Goal: Register for event/course

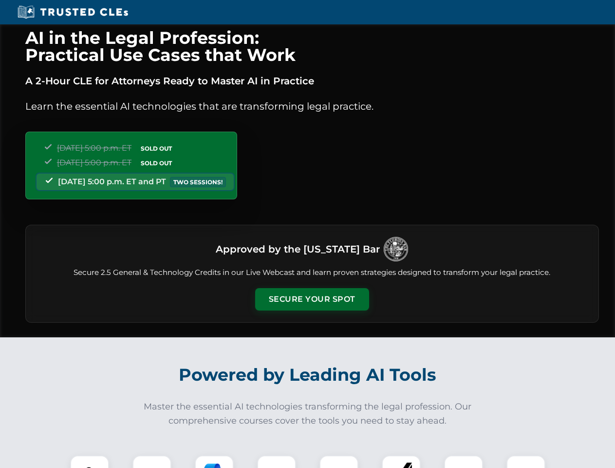
click at [312, 299] on button "Secure Your Spot" at bounding box center [312, 299] width 114 height 22
click at [90, 461] on img at bounding box center [89, 474] width 28 height 28
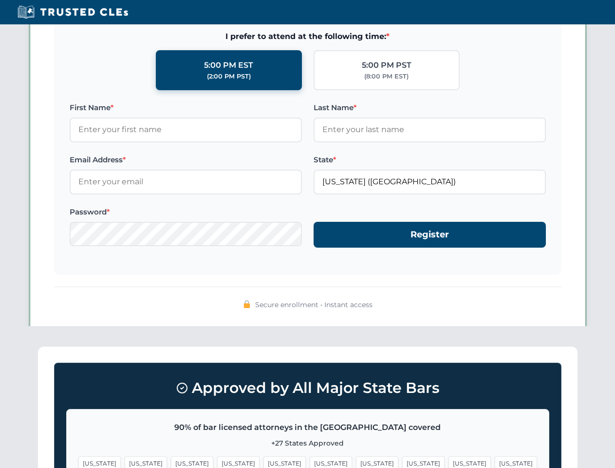
click at [356, 461] on span "[US_STATE]" at bounding box center [377, 463] width 42 height 14
click at [449, 461] on span "[US_STATE]" at bounding box center [470, 463] width 42 height 14
